Goal: Find specific page/section: Find specific page/section

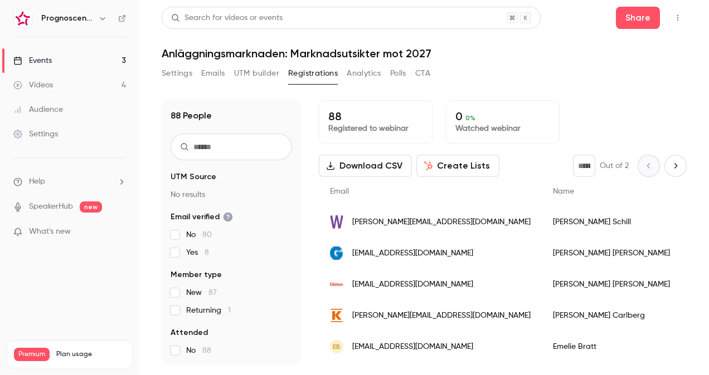
scroll to position [223, 0]
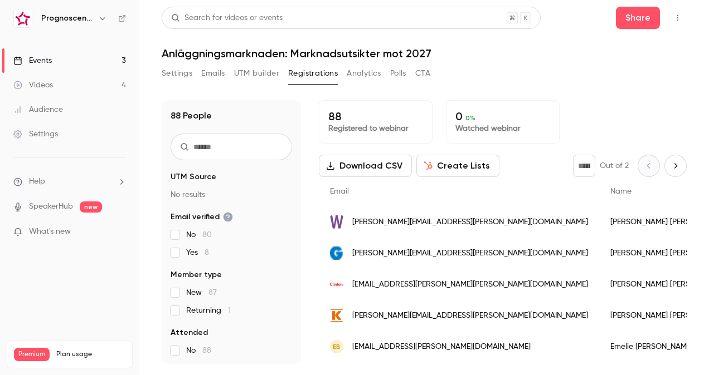
click at [388, 225] on span "[PERSON_NAME][EMAIL_ADDRESS][PERSON_NAME][DOMAIN_NAME]" at bounding box center [470, 223] width 236 height 12
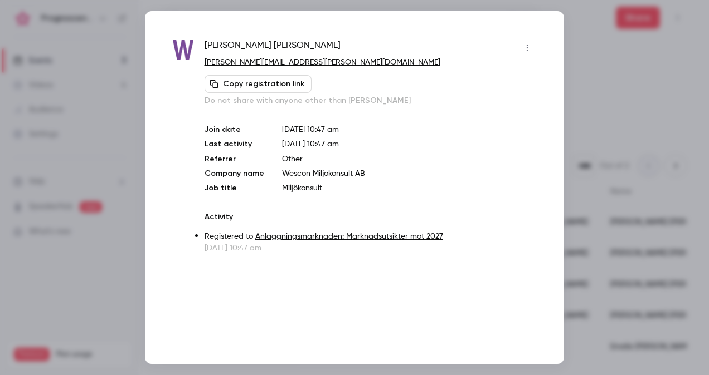
click at [645, 141] on div at bounding box center [354, 187] width 709 height 375
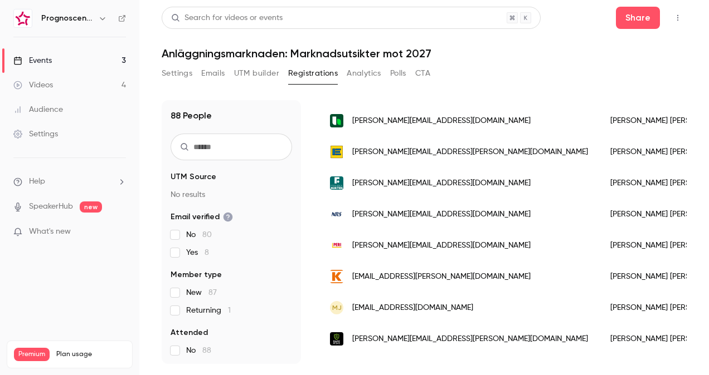
scroll to position [446, 0]
